Goal: Information Seeking & Learning: Find specific page/section

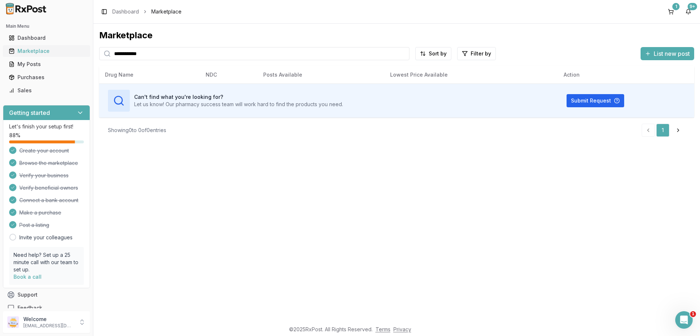
click at [28, 53] on div "Marketplace" at bounding box center [46, 50] width 75 height 7
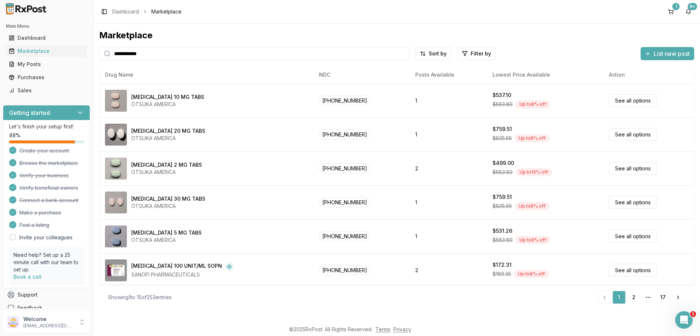
drag, startPoint x: 160, startPoint y: 56, endPoint x: 0, endPoint y: 41, distance: 160.8
click at [99, 47] on input "**********" at bounding box center [254, 53] width 310 height 13
type input "**********"
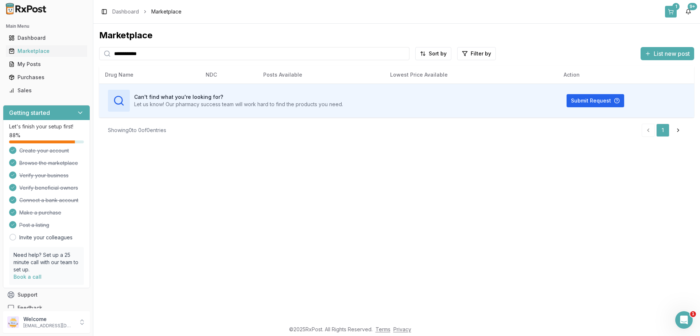
click at [669, 12] on button "1" at bounding box center [671, 12] width 12 height 12
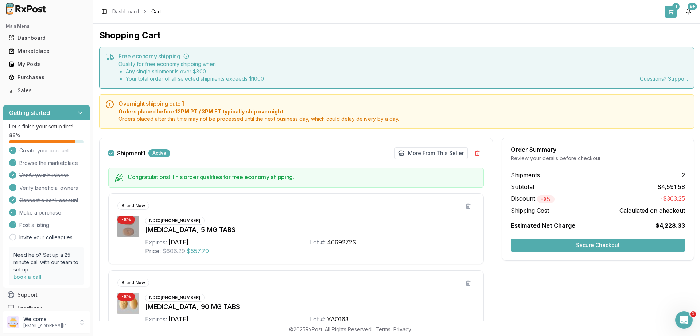
click at [676, 14] on button "1" at bounding box center [671, 12] width 12 height 12
click at [16, 51] on div "Marketplace" at bounding box center [46, 50] width 75 height 7
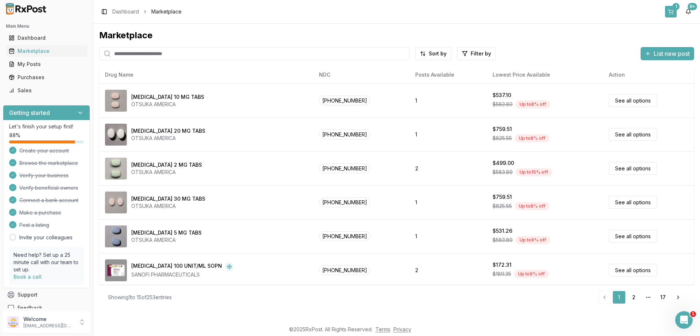
click at [677, 9] on div "1" at bounding box center [675, 6] width 7 height 7
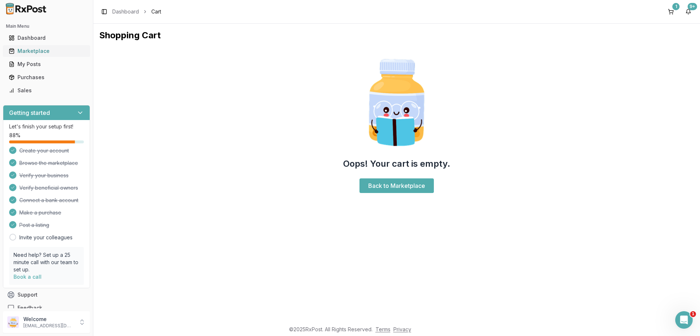
click at [26, 49] on div "Marketplace" at bounding box center [46, 50] width 75 height 7
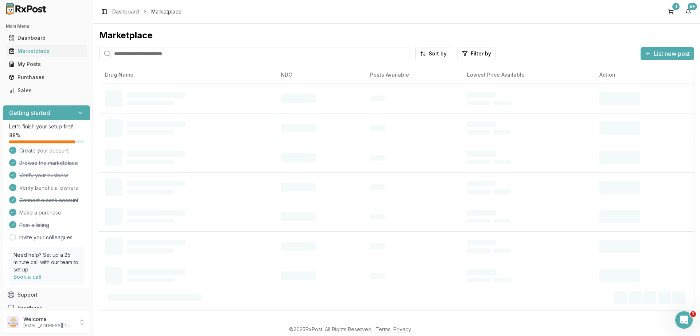
click at [135, 53] on input "search" at bounding box center [254, 53] width 310 height 13
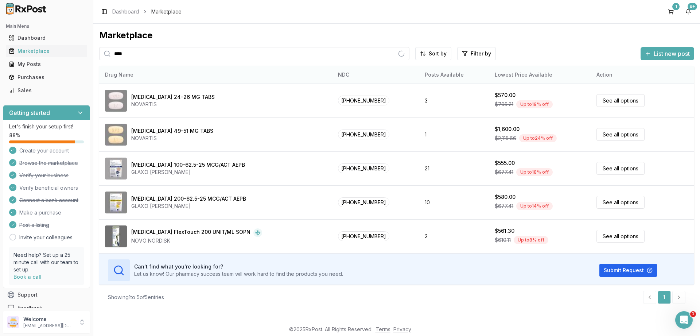
type input "****"
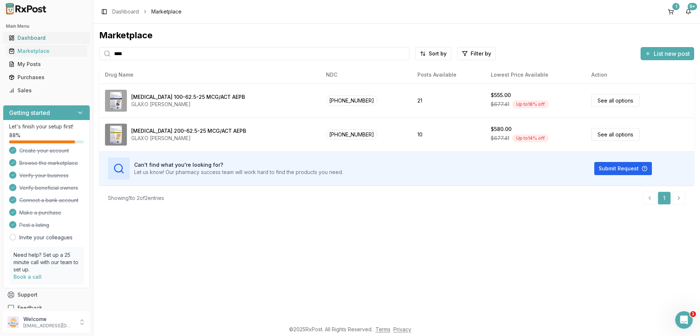
click at [26, 36] on div "Dashboard" at bounding box center [46, 37] width 75 height 7
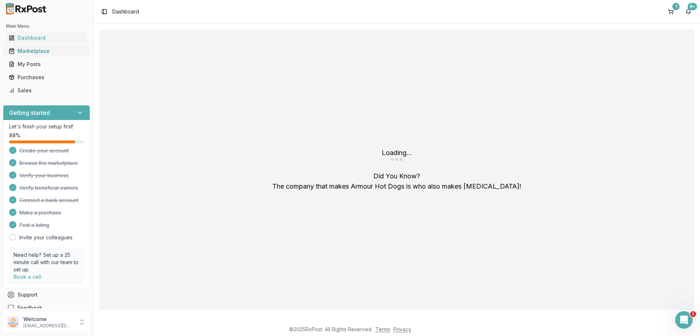
click at [24, 54] on div "Marketplace" at bounding box center [46, 50] width 75 height 7
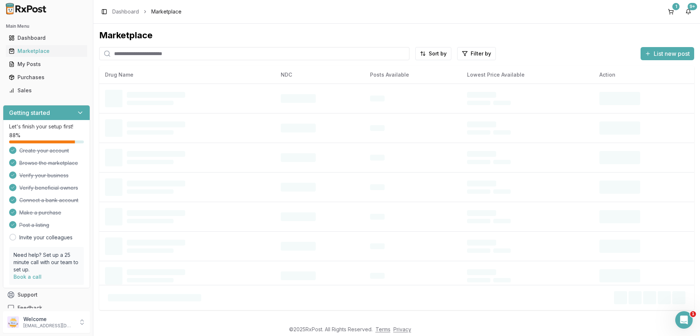
click at [139, 51] on input "search" at bounding box center [254, 53] width 310 height 13
paste input "**********"
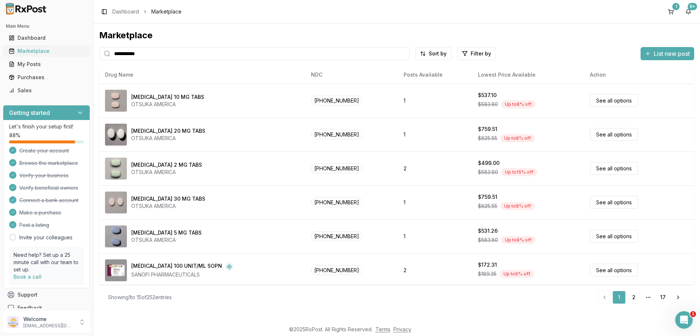
click at [31, 50] on div "Marketplace" at bounding box center [46, 50] width 75 height 7
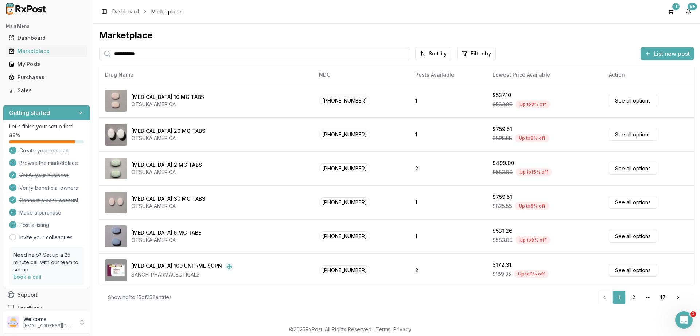
click at [155, 52] on input "**********" at bounding box center [254, 53] width 310 height 13
paste input "search"
type input "**********"
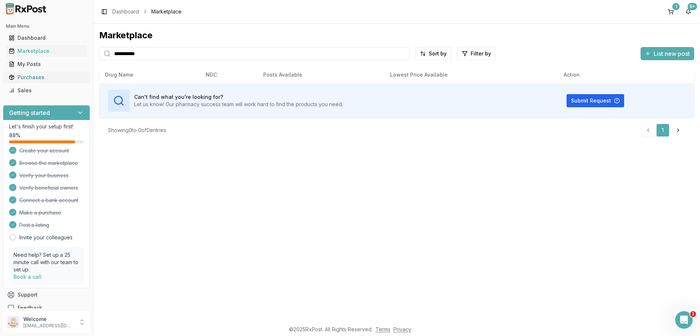
click at [31, 77] on div "Purchases" at bounding box center [46, 77] width 75 height 7
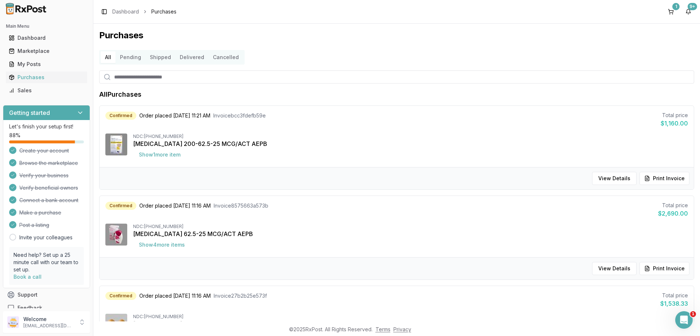
click at [160, 78] on input "search" at bounding box center [396, 76] width 595 height 13
type input "***"
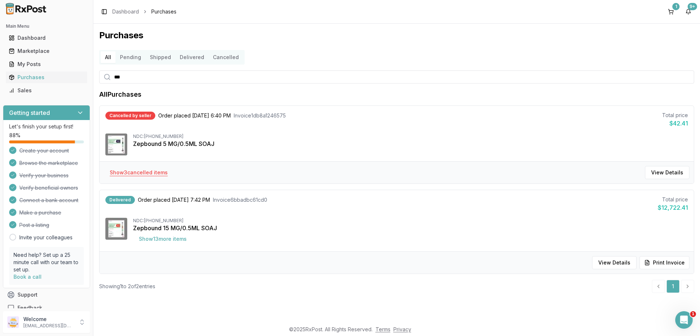
click at [155, 175] on button "Show 3 cancelled item s" at bounding box center [139, 172] width 70 height 13
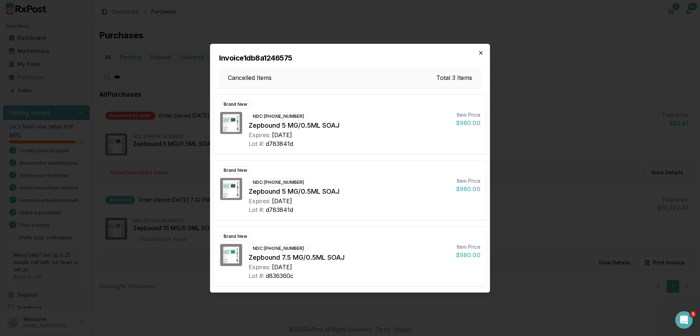
click at [479, 52] on icon "button" at bounding box center [480, 52] width 3 height 3
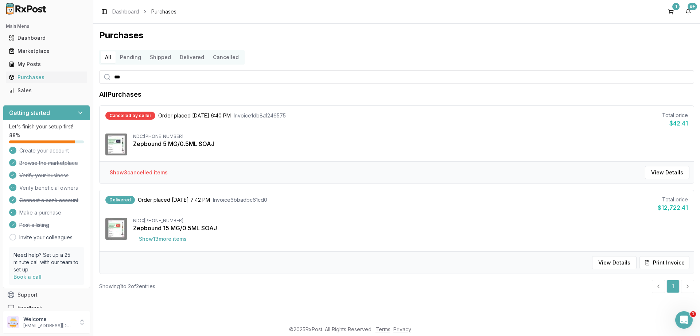
click at [131, 55] on button "Pending" at bounding box center [131, 57] width 30 height 12
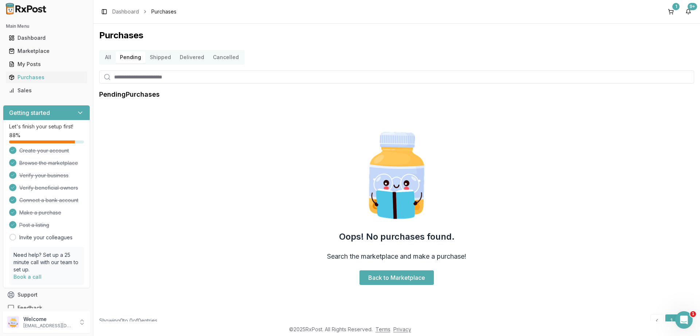
click at [107, 58] on button "All" at bounding box center [108, 57] width 15 height 12
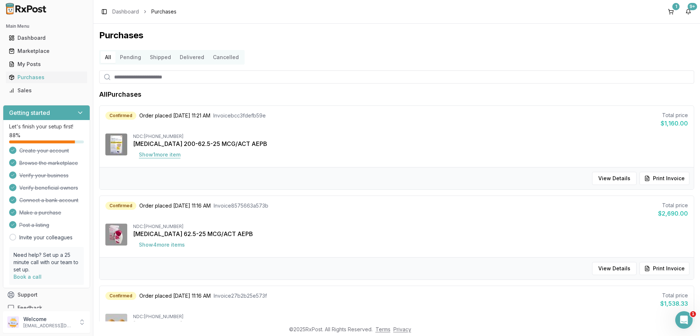
click at [153, 159] on button "Show 1 more item" at bounding box center [159, 154] width 53 height 13
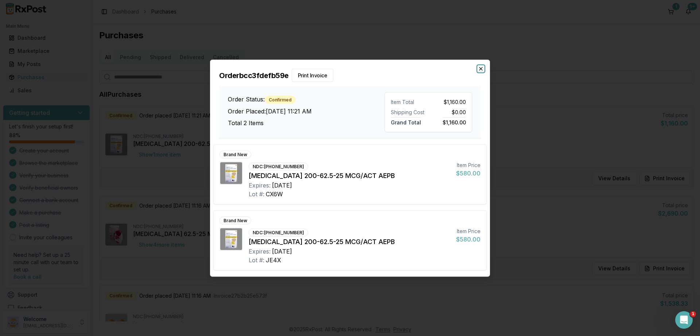
click at [483, 69] on icon "button" at bounding box center [481, 69] width 6 height 6
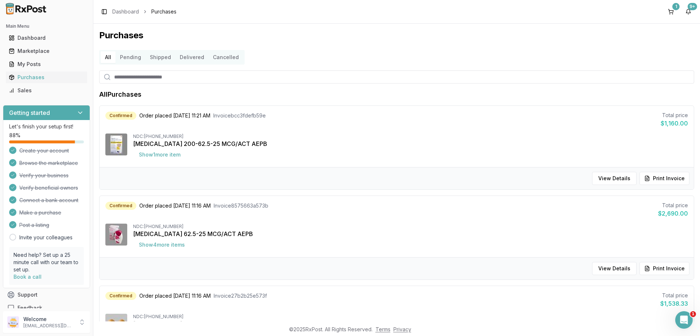
click at [154, 247] on button "Show 4 more item s" at bounding box center [162, 244] width 58 height 13
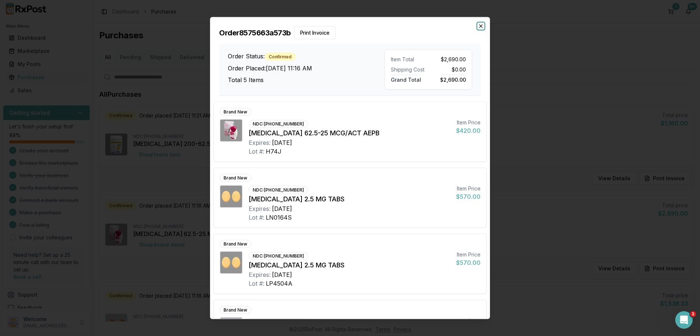
click at [482, 27] on icon "button" at bounding box center [481, 26] width 6 height 6
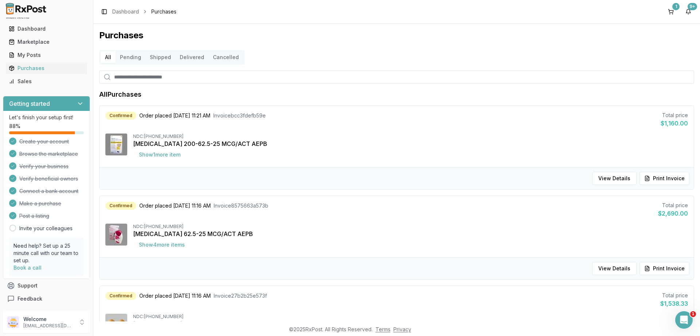
scroll to position [131, 0]
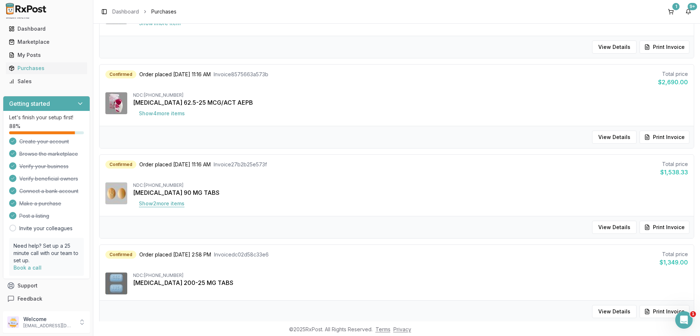
click at [179, 204] on button "Show 2 more item s" at bounding box center [161, 203] width 57 height 13
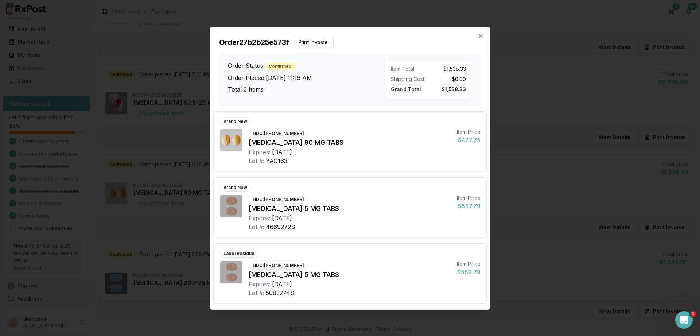
scroll to position [9, 0]
click at [480, 38] on icon "button" at bounding box center [481, 36] width 6 height 6
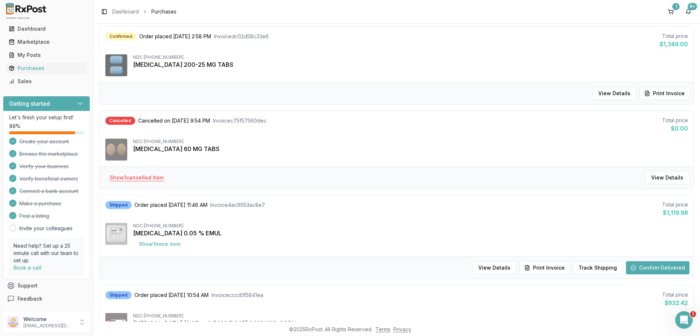
scroll to position [350, 0]
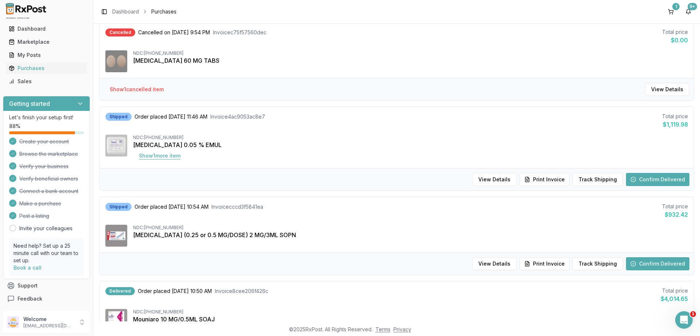
click at [167, 158] on button "Show 1 more item" at bounding box center [159, 155] width 53 height 13
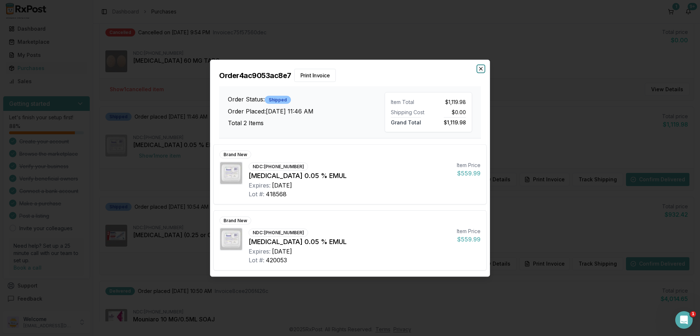
click at [480, 67] on icon "button" at bounding box center [481, 69] width 6 height 6
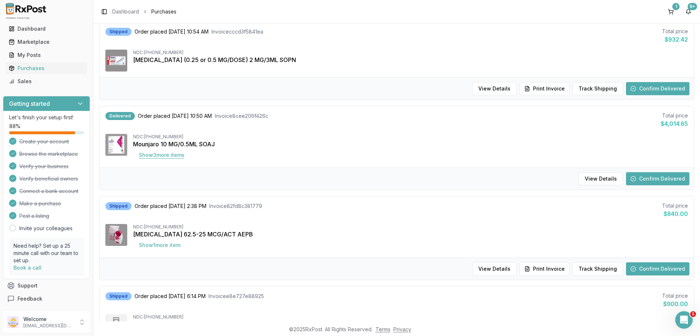
click at [168, 155] on button "Show 3 more item s" at bounding box center [161, 154] width 57 height 13
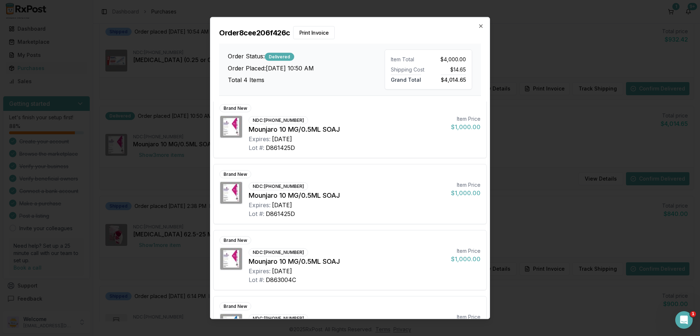
scroll to position [0, 0]
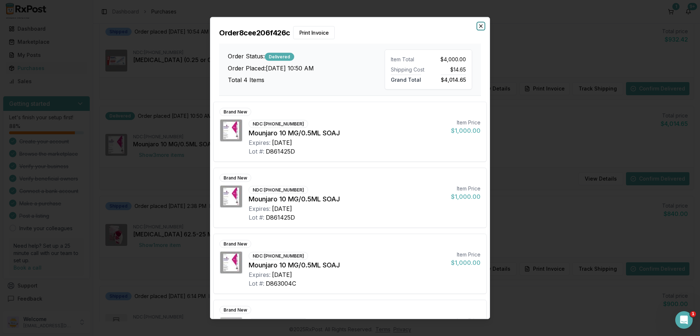
click at [479, 28] on icon "button" at bounding box center [481, 26] width 6 height 6
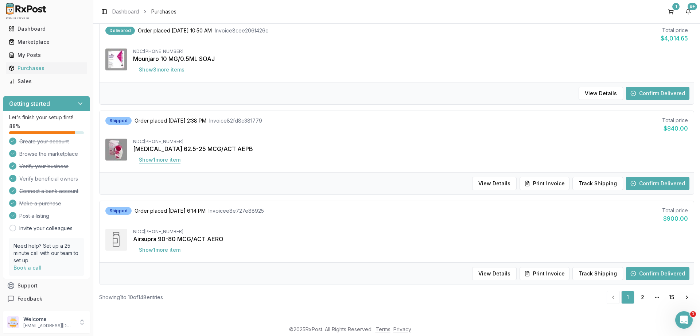
click at [162, 158] on button "Show 1 more item" at bounding box center [159, 159] width 53 height 13
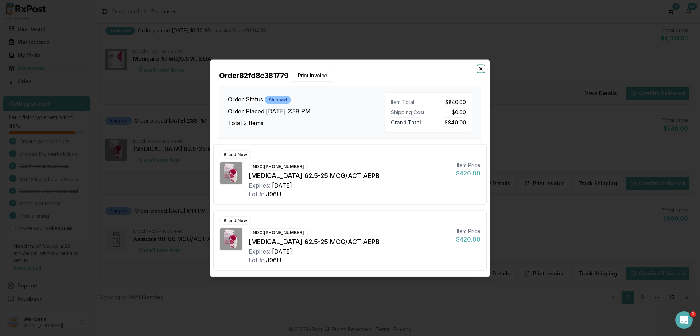
click at [482, 66] on icon "button" at bounding box center [481, 69] width 6 height 6
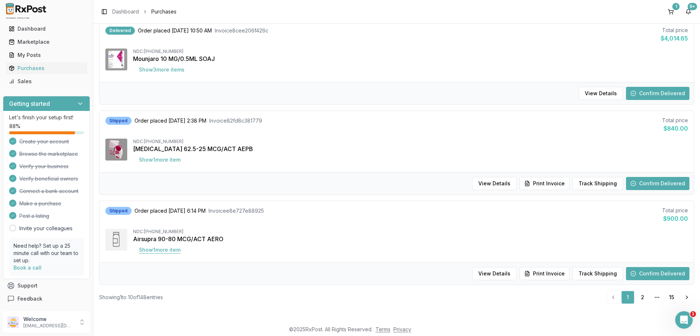
click at [153, 254] on button "Show 1 more item" at bounding box center [159, 249] width 53 height 13
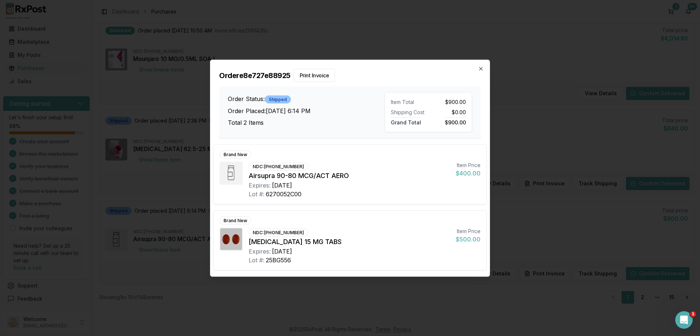
click at [479, 66] on div "Order e8e727e88925 Print Invoice Order Status: Shipped Order Placed: [DATE] 6:1…" at bounding box center [349, 99] width 279 height 78
click at [481, 70] on icon "button" at bounding box center [481, 69] width 6 height 6
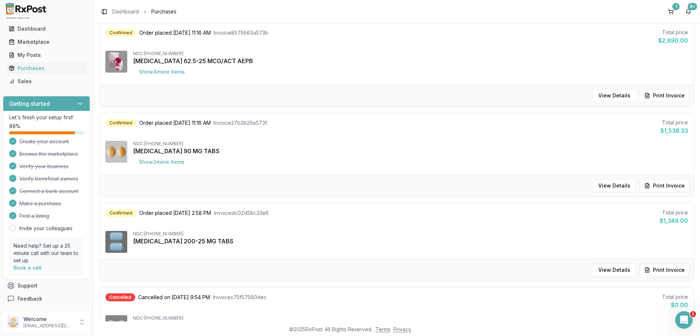
scroll to position [0, 0]
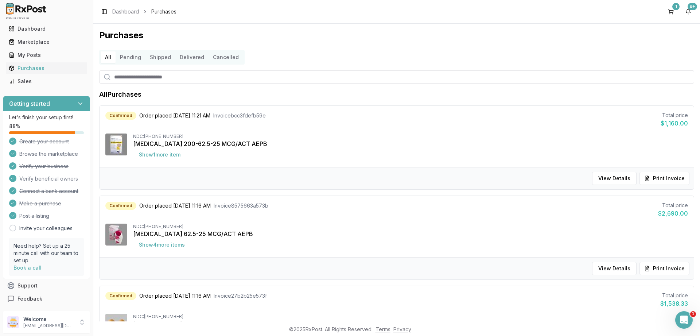
click at [191, 55] on button "Delivered" at bounding box center [191, 57] width 33 height 12
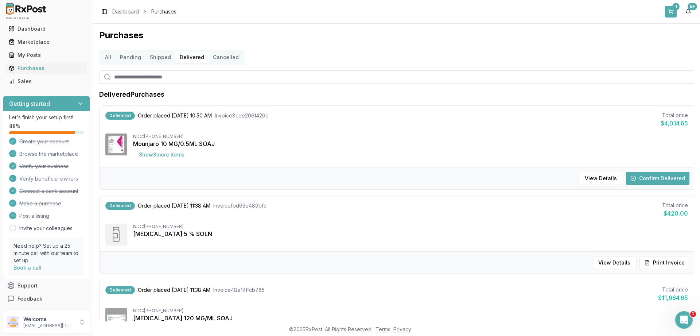
click at [675, 10] on button "1" at bounding box center [671, 12] width 12 height 12
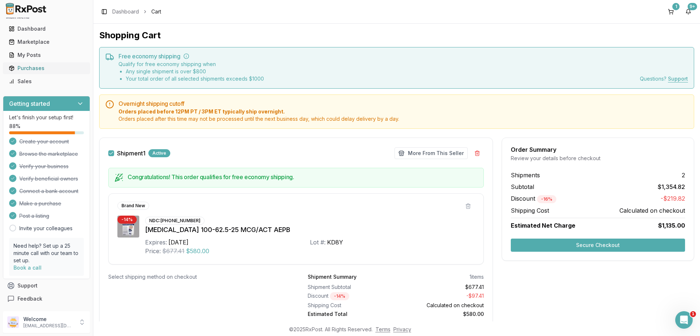
click at [24, 67] on div "Purchases" at bounding box center [46, 68] width 75 height 7
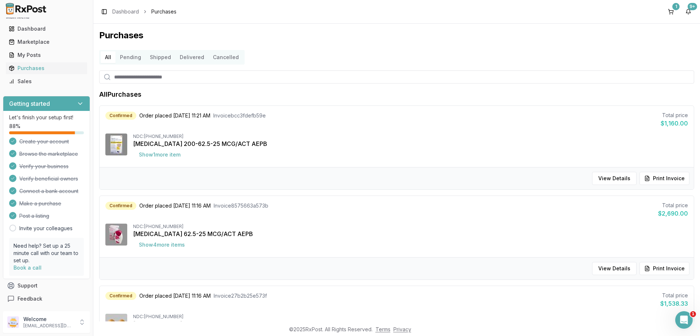
click at [223, 59] on button "Cancelled" at bounding box center [225, 57] width 35 height 12
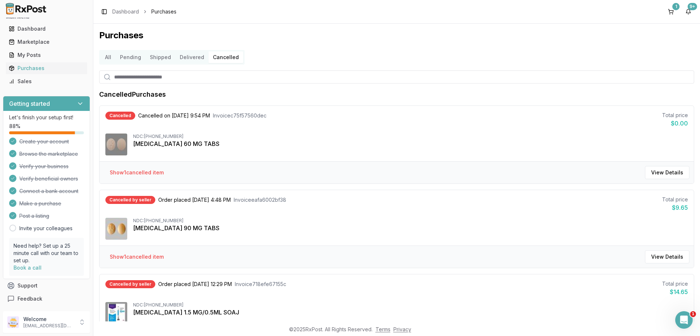
click at [183, 55] on button "Delivered" at bounding box center [191, 57] width 33 height 12
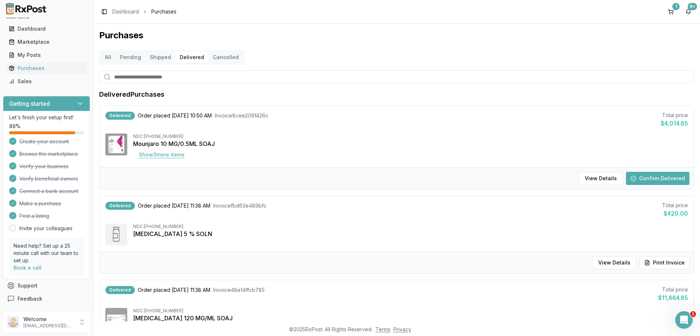
click at [165, 158] on button "Show 3 more item s" at bounding box center [161, 154] width 57 height 13
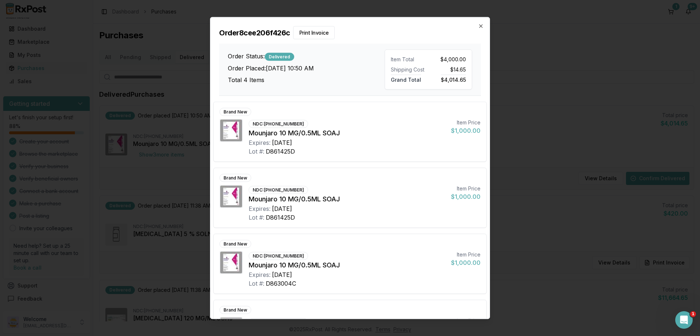
scroll to position [46, 0]
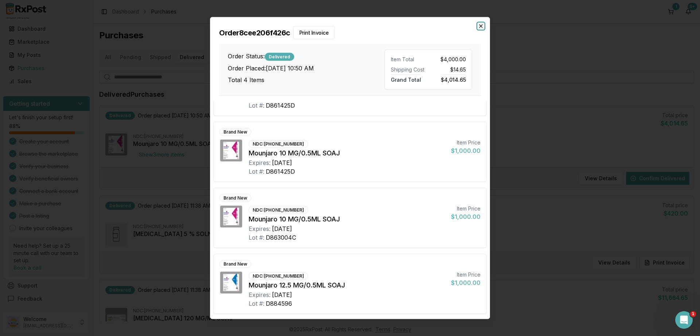
click at [479, 26] on icon "button" at bounding box center [481, 26] width 6 height 6
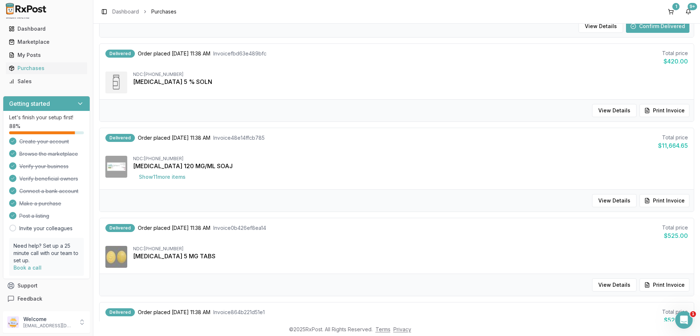
scroll to position [219, 0]
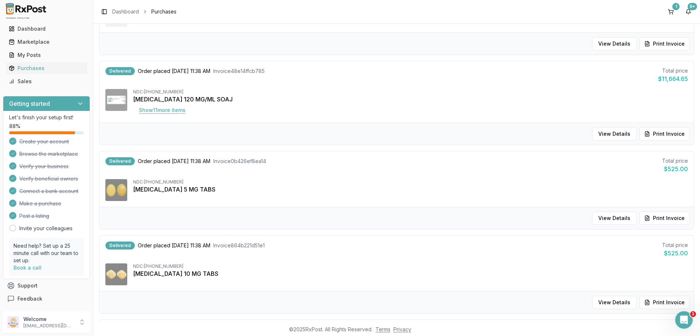
click at [173, 112] on button "Show 11 more item s" at bounding box center [162, 110] width 58 height 13
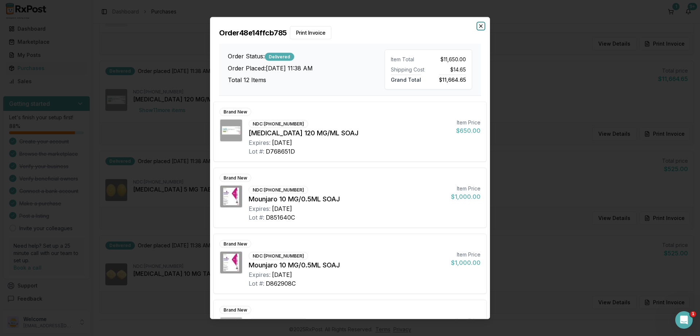
click at [479, 27] on icon "button" at bounding box center [481, 26] width 6 height 6
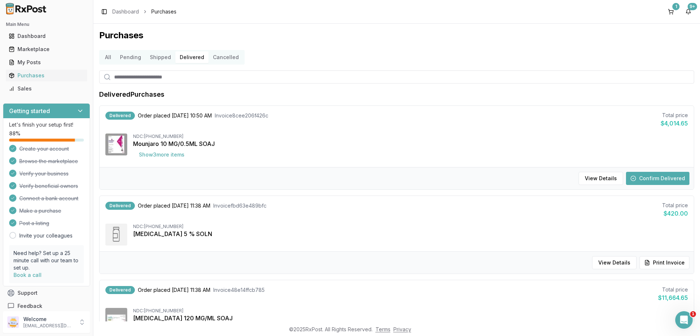
scroll to position [0, 0]
click at [165, 55] on button "Shipped" at bounding box center [160, 57] width 30 height 12
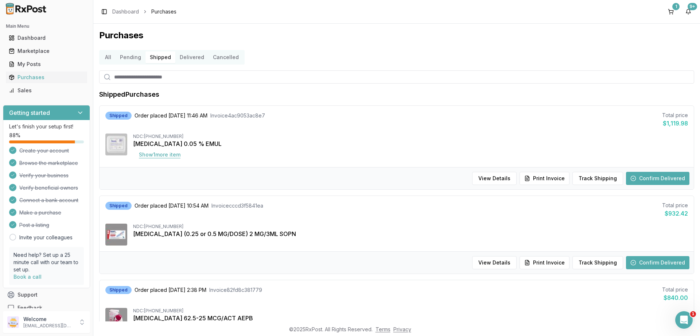
click at [172, 157] on button "Show 1 more item" at bounding box center [159, 154] width 53 height 13
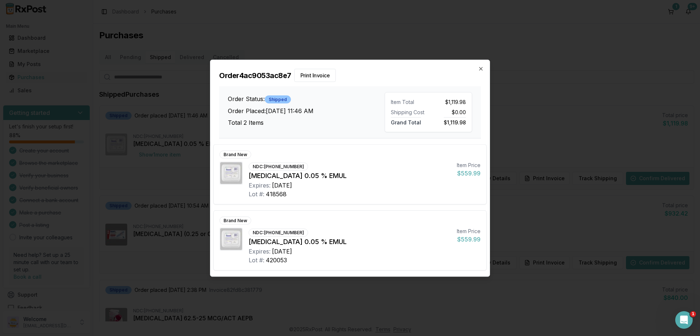
click at [477, 70] on h2 "Order 4ac9053ac8e7 Print Invoice" at bounding box center [350, 75] width 262 height 13
click at [478, 70] on icon "button" at bounding box center [481, 69] width 6 height 6
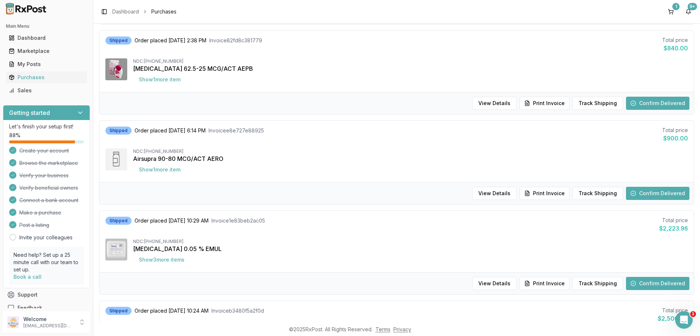
scroll to position [262, 0]
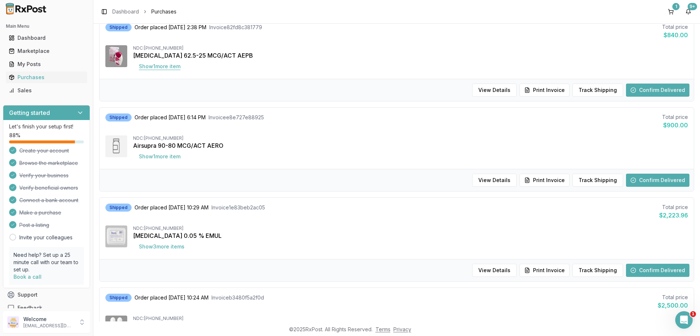
click at [179, 65] on button "Show 1 more item" at bounding box center [159, 66] width 53 height 13
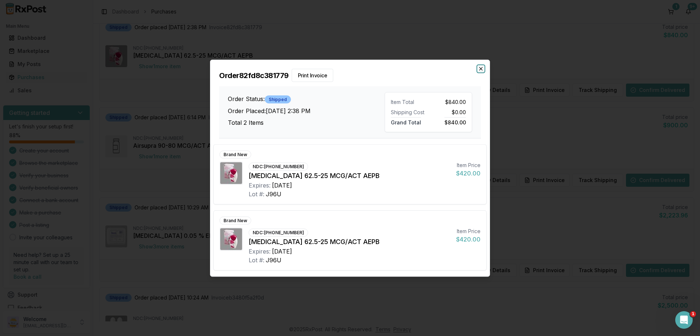
click at [480, 67] on icon "button" at bounding box center [481, 69] width 6 height 6
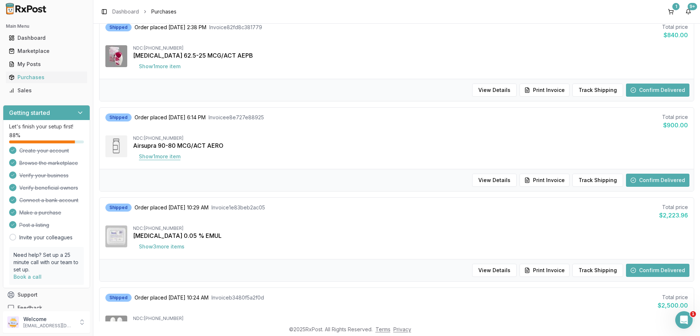
click at [148, 156] on button "Show 1 more item" at bounding box center [159, 156] width 53 height 13
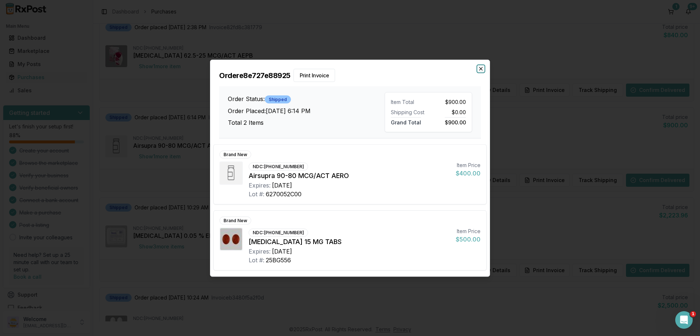
click at [478, 69] on icon "button" at bounding box center [481, 69] width 6 height 6
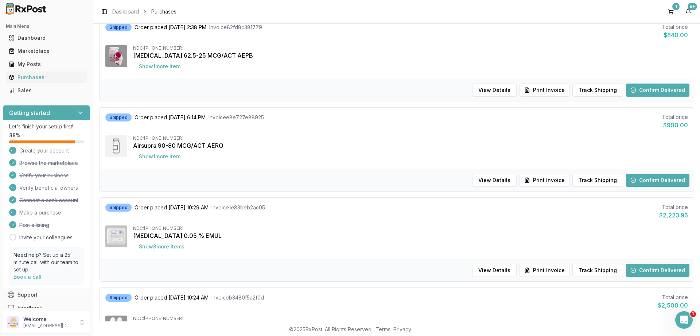
click at [166, 246] on button "Show 3 more item s" at bounding box center [161, 246] width 57 height 13
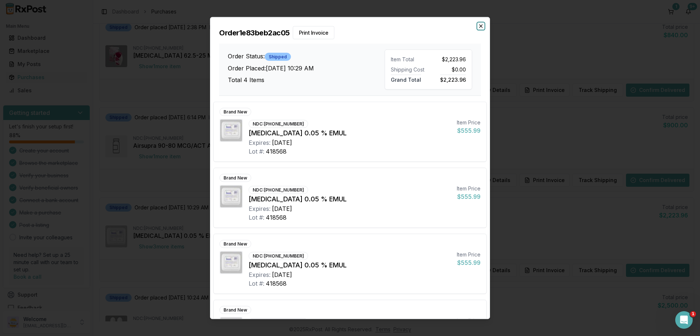
click at [478, 28] on icon "button" at bounding box center [481, 26] width 6 height 6
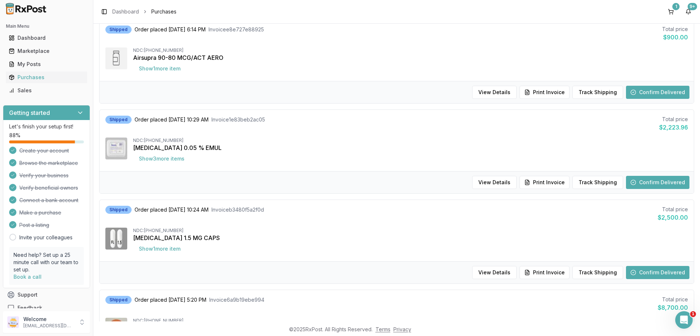
scroll to position [394, 0]
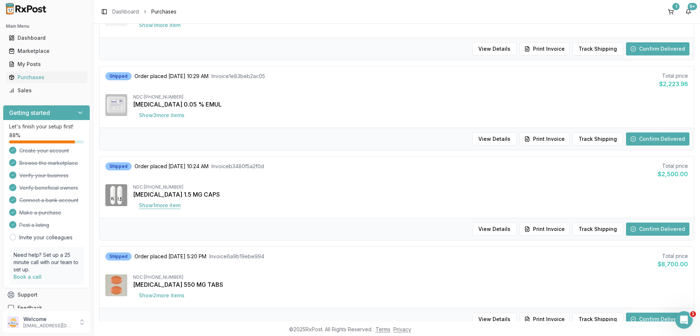
click at [168, 200] on button "Show 1 more item" at bounding box center [159, 205] width 53 height 13
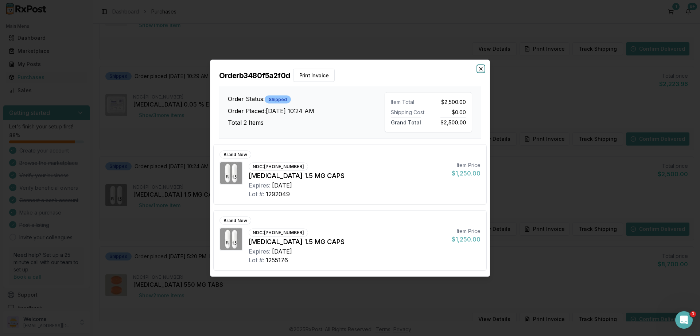
click at [483, 68] on icon "button" at bounding box center [481, 69] width 6 height 6
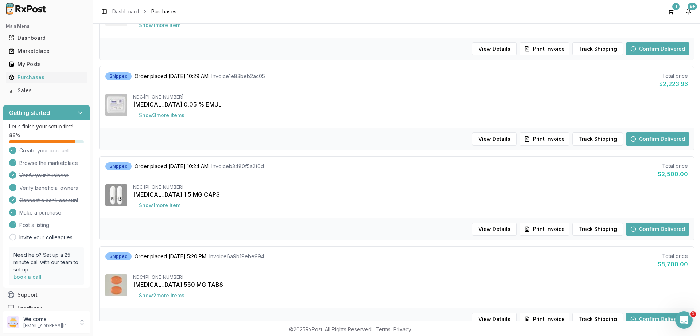
scroll to position [481, 0]
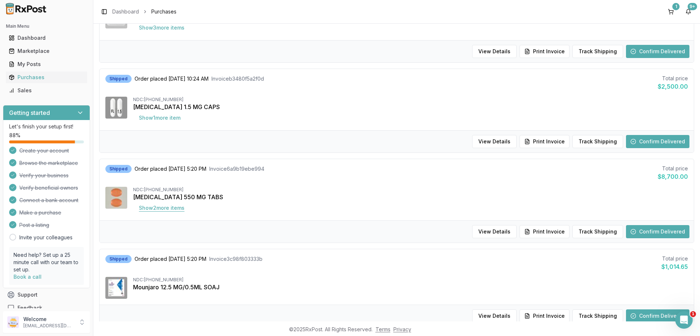
click at [163, 209] on button "Show 2 more item s" at bounding box center [161, 207] width 57 height 13
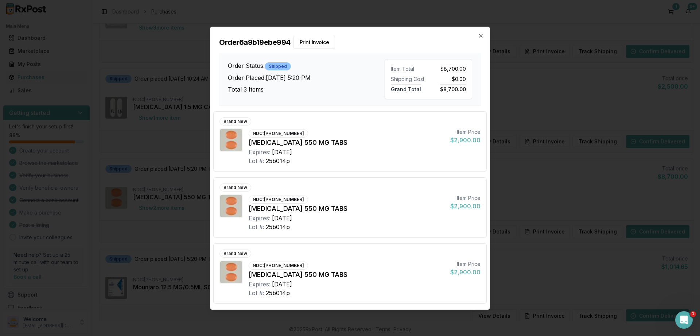
click at [484, 37] on div "Order 6a9b19ebe994 Print Invoice Order Status: Shipped Order Placed: [DATE] 5:2…" at bounding box center [349, 66] width 279 height 78
click at [481, 37] on icon "button" at bounding box center [481, 36] width 6 height 6
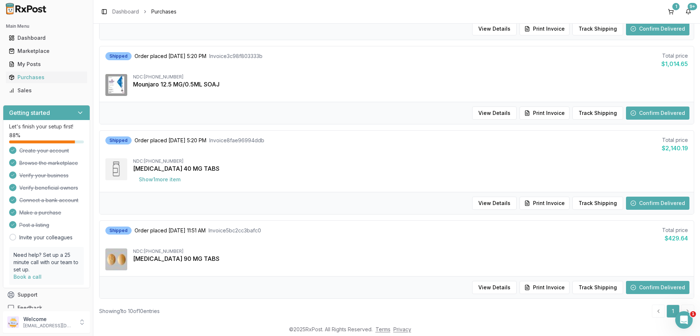
scroll to position [698, 0]
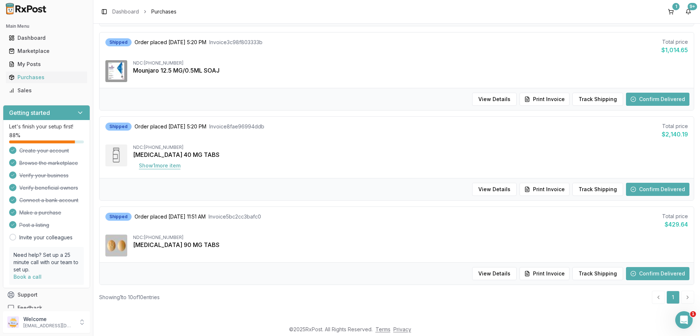
click at [173, 167] on button "Show 1 more item" at bounding box center [159, 165] width 53 height 13
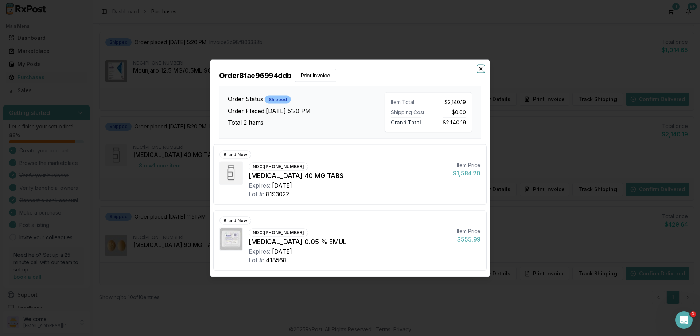
click at [483, 67] on icon "button" at bounding box center [481, 69] width 6 height 6
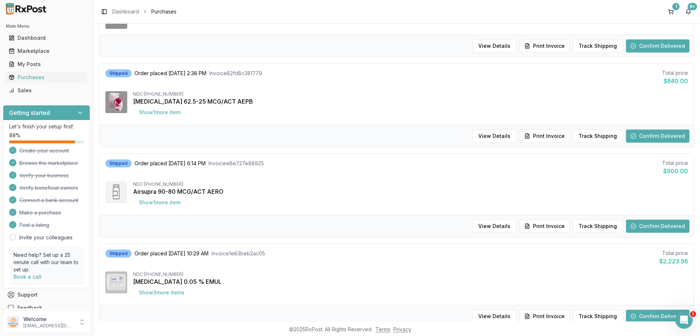
scroll to position [0, 0]
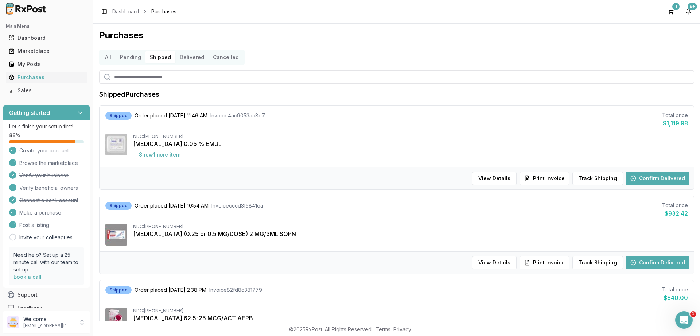
click at [125, 55] on button "Pending" at bounding box center [131, 57] width 30 height 12
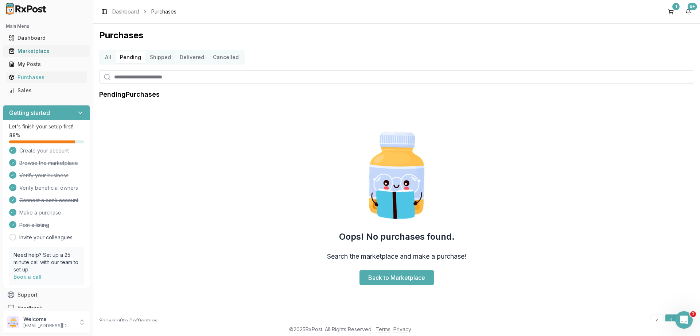
click at [36, 46] on link "Marketplace" at bounding box center [46, 50] width 81 height 13
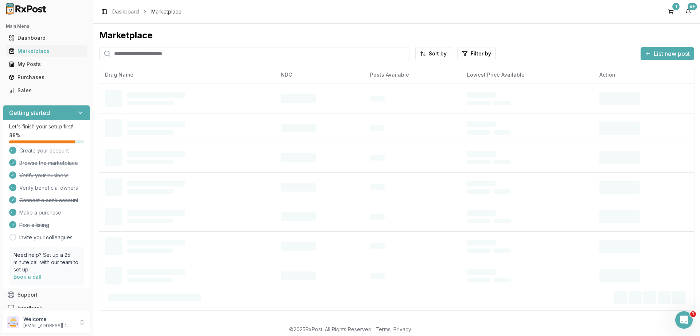
click at [133, 55] on input "search" at bounding box center [254, 53] width 310 height 13
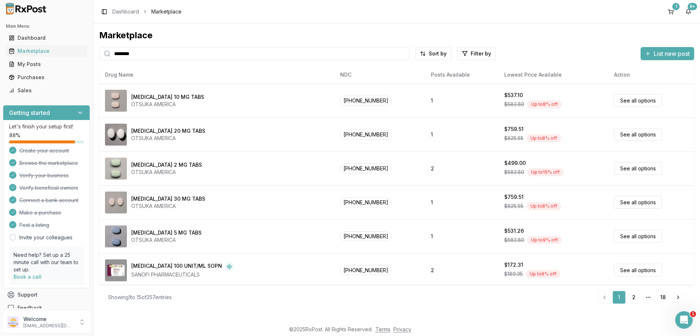
type input "********"
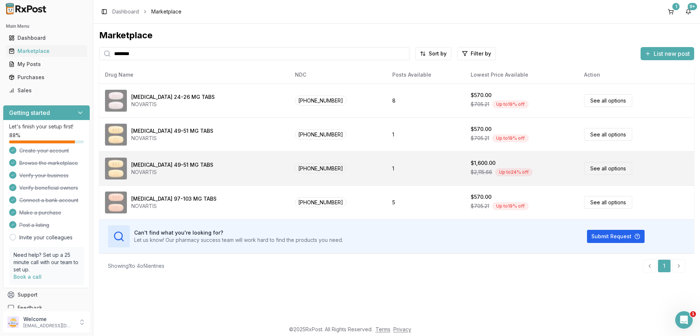
click at [613, 167] on link "See all options" at bounding box center [608, 168] width 48 height 13
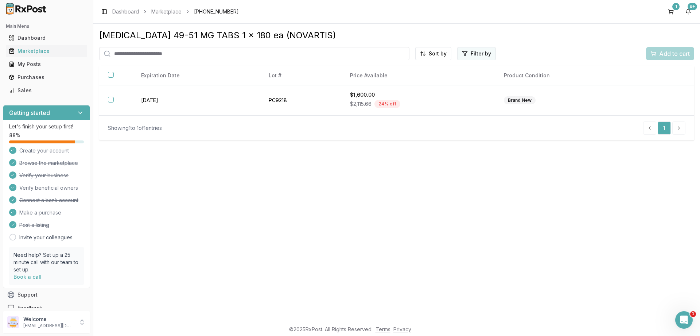
click at [480, 53] on html "Main Menu Dashboard Marketplace My Posts Purchases Sales Getting started Let's …" at bounding box center [350, 168] width 700 height 336
click at [396, 70] on button "button" at bounding box center [394, 69] width 6 height 6
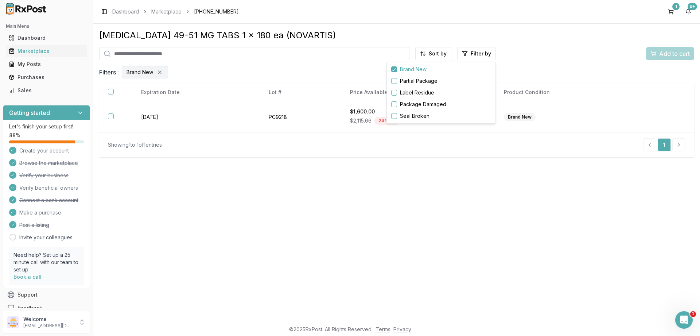
click at [436, 54] on html "Main Menu Dashboard Marketplace My Posts Purchases Sales Getting started Let's …" at bounding box center [350, 168] width 700 height 336
click at [143, 54] on input "search" at bounding box center [254, 53] width 310 height 13
type input "********"
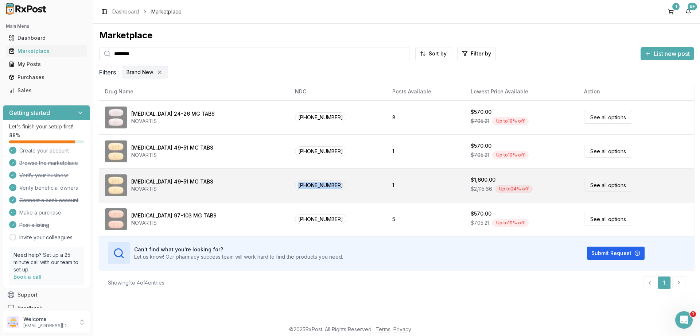
drag, startPoint x: 273, startPoint y: 186, endPoint x: 324, endPoint y: 186, distance: 50.7
click at [324, 186] on td "[PHONE_NUMBER]" at bounding box center [337, 185] width 97 height 34
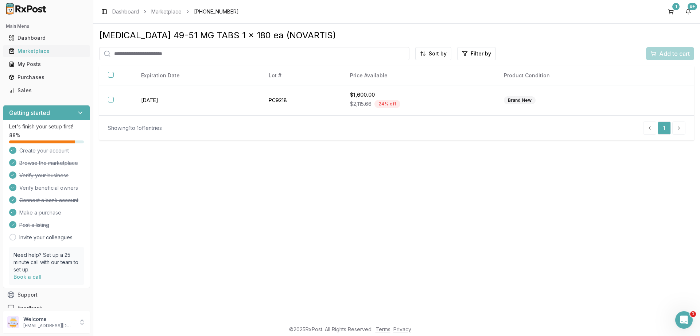
click at [36, 53] on div "Marketplace" at bounding box center [46, 50] width 75 height 7
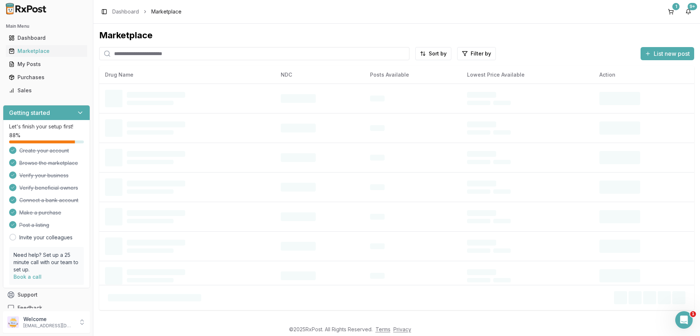
click at [126, 53] on input "search" at bounding box center [254, 53] width 310 height 13
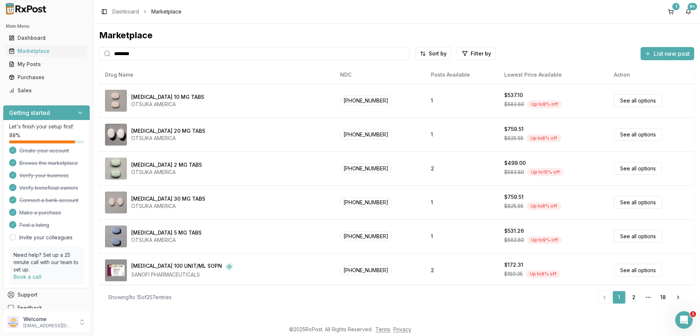
type input "********"
